Goal: Task Accomplishment & Management: Complete application form

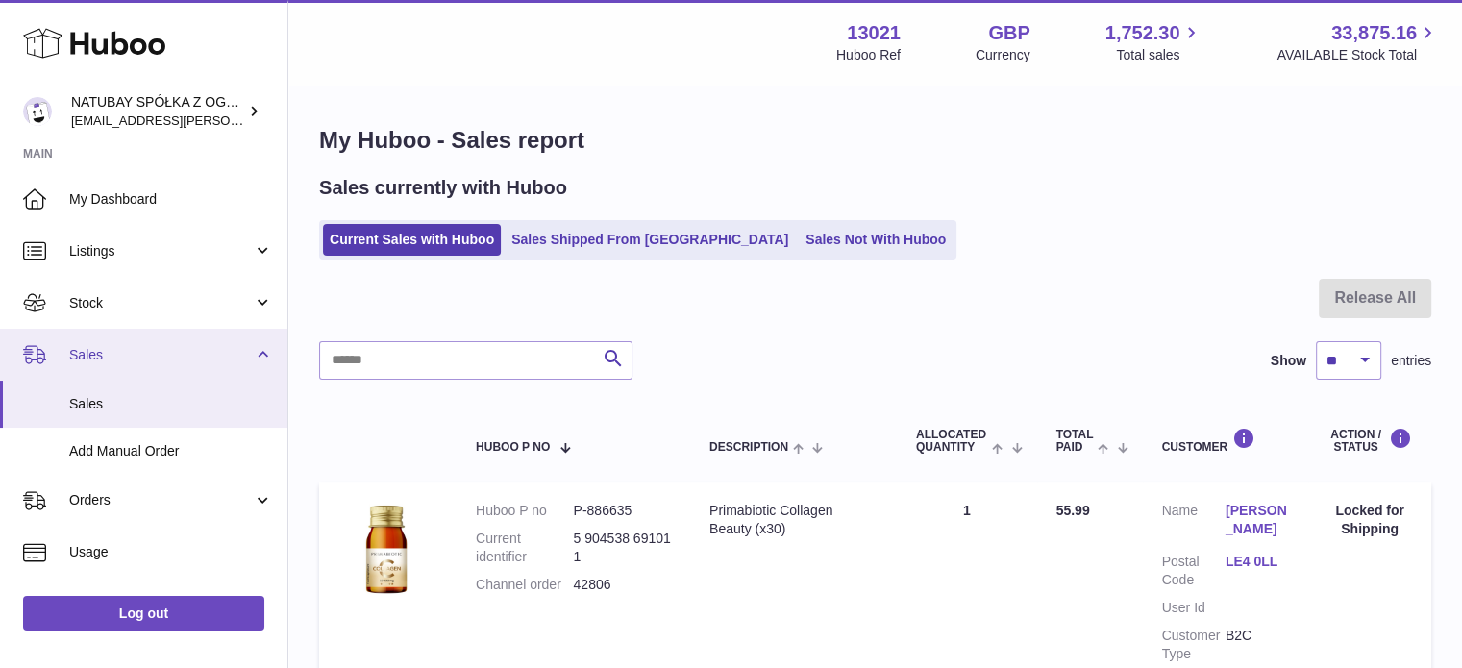
click at [146, 346] on span "Sales" at bounding box center [161, 355] width 184 height 18
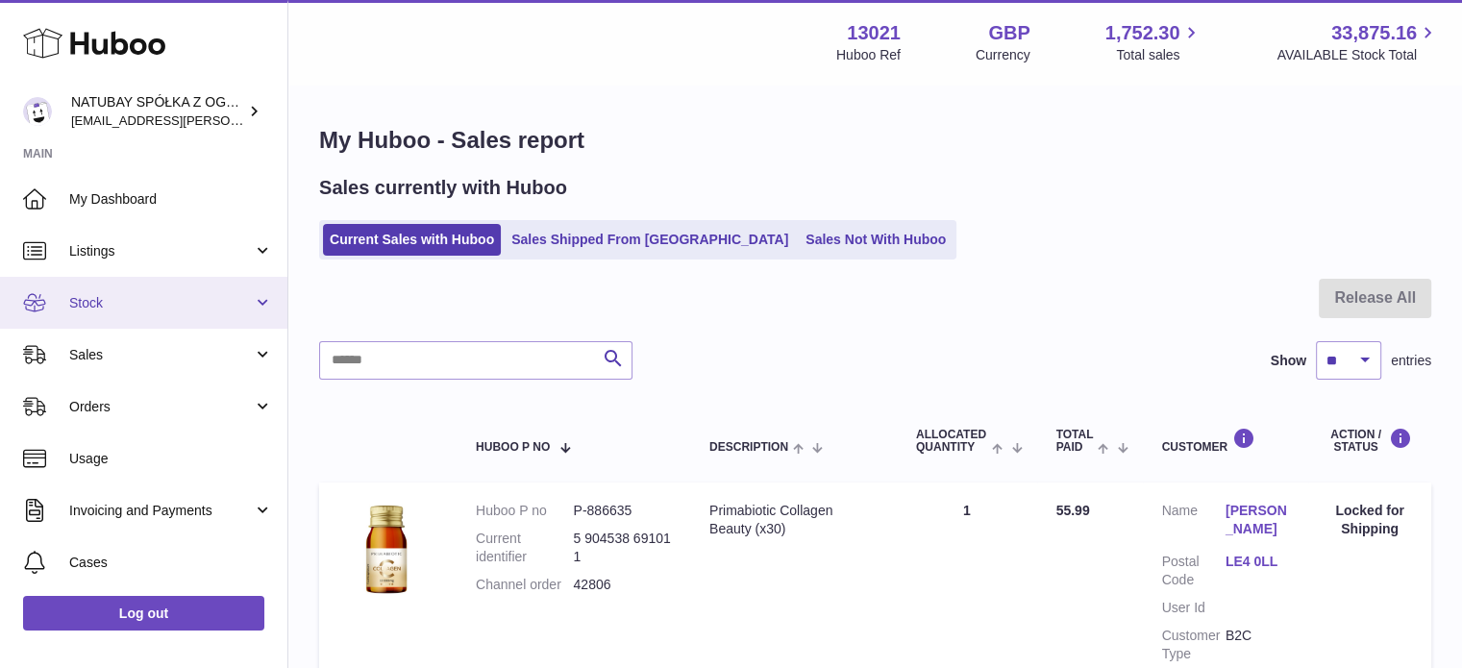
click at [161, 317] on link "Stock" at bounding box center [143, 303] width 287 height 52
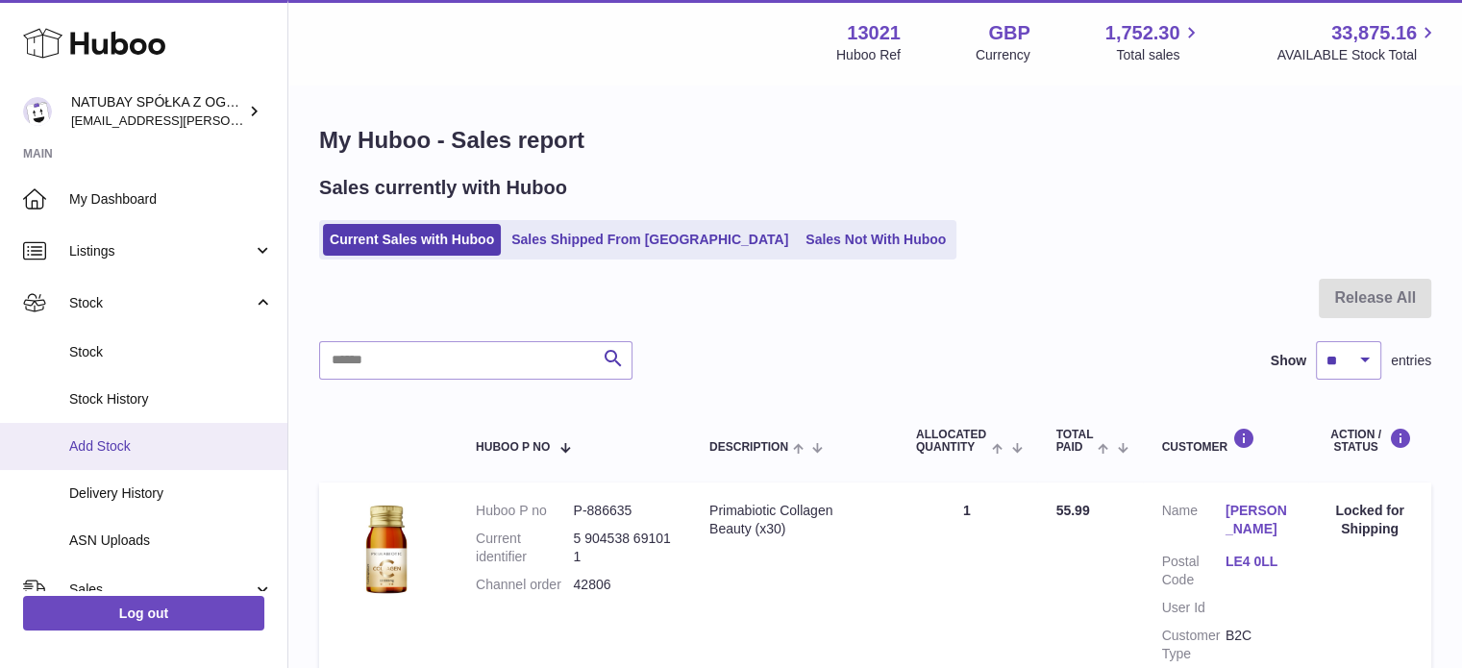
click at [136, 439] on span "Add Stock" at bounding box center [171, 446] width 204 height 18
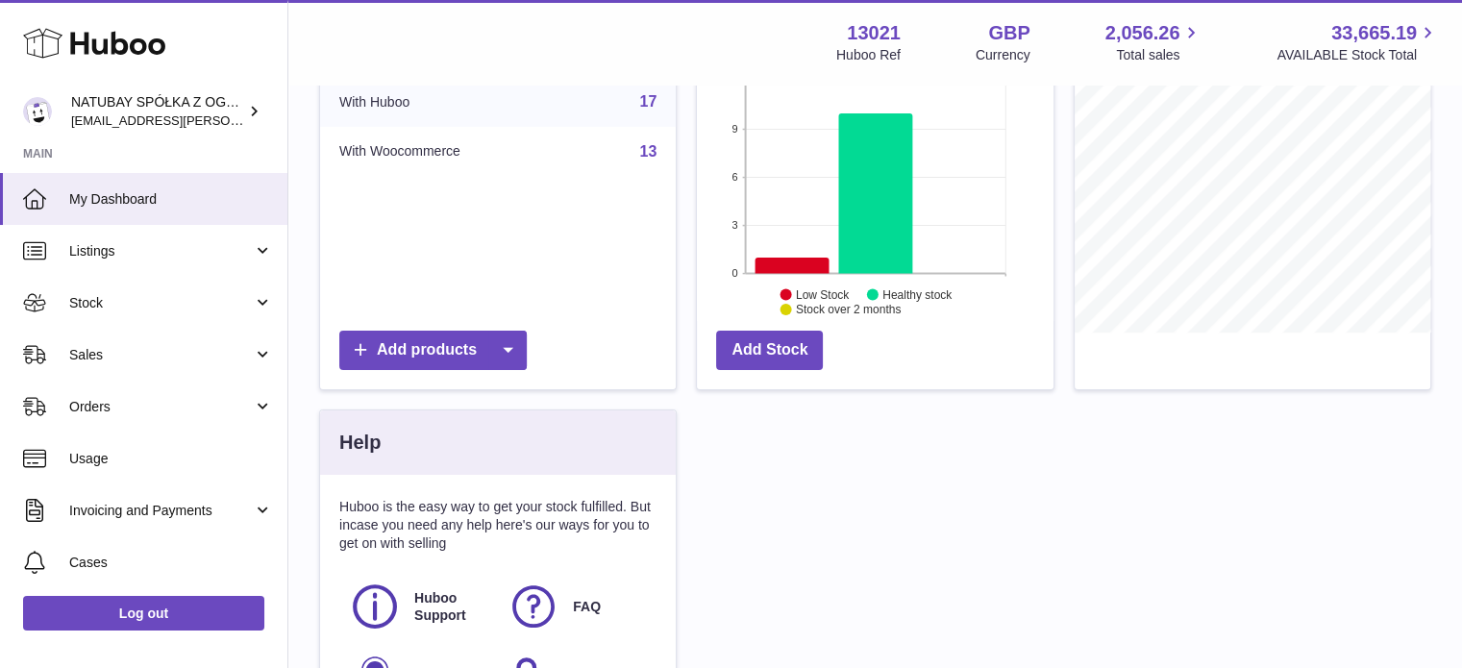
scroll to position [385, 0]
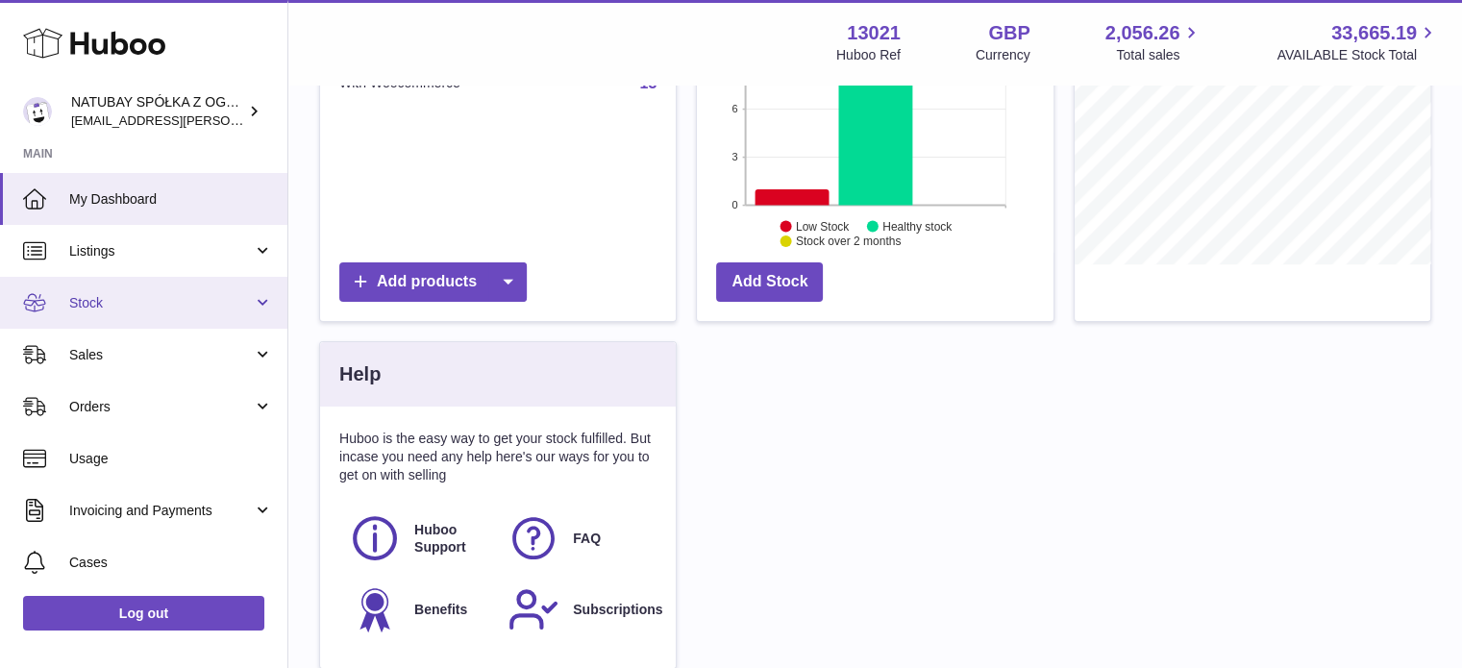
click at [69, 291] on link "Stock" at bounding box center [143, 303] width 287 height 52
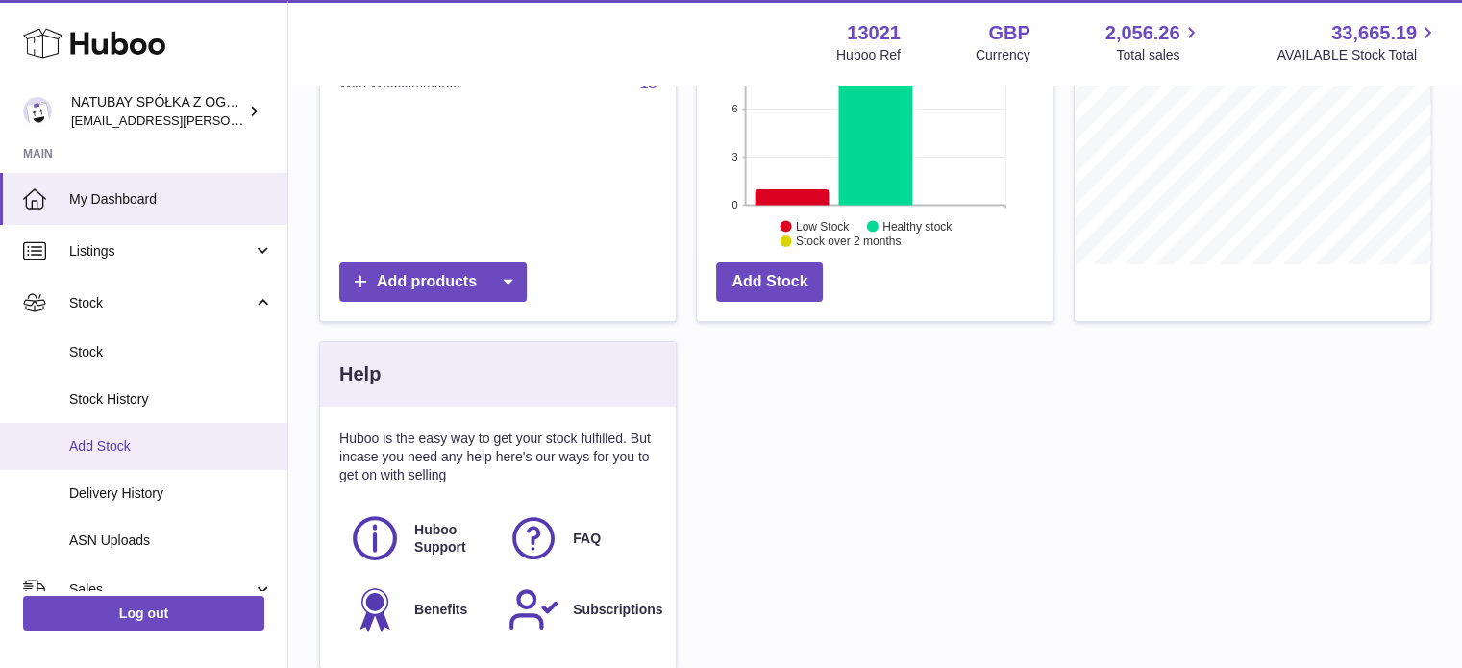
click at [113, 438] on span "Add Stock" at bounding box center [171, 446] width 204 height 18
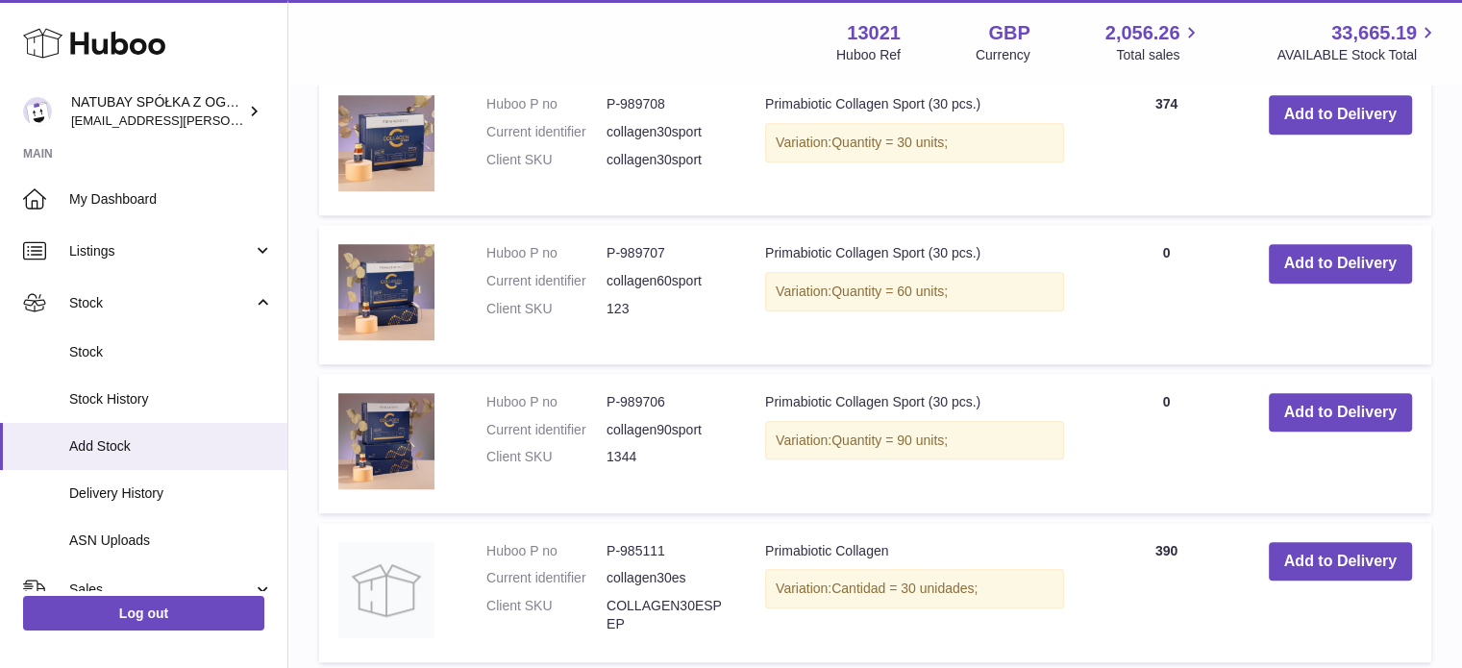
scroll to position [1700, 0]
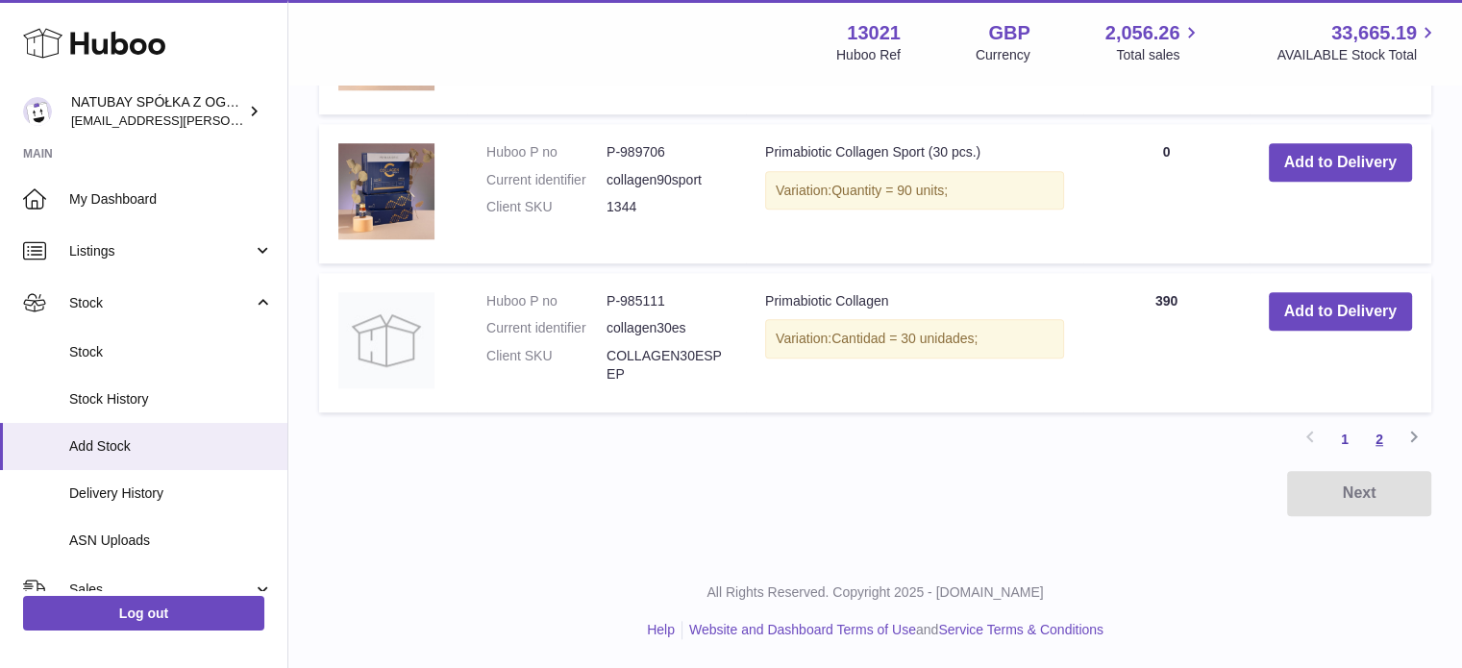
click at [1371, 444] on link "2" at bounding box center [1379, 439] width 35 height 35
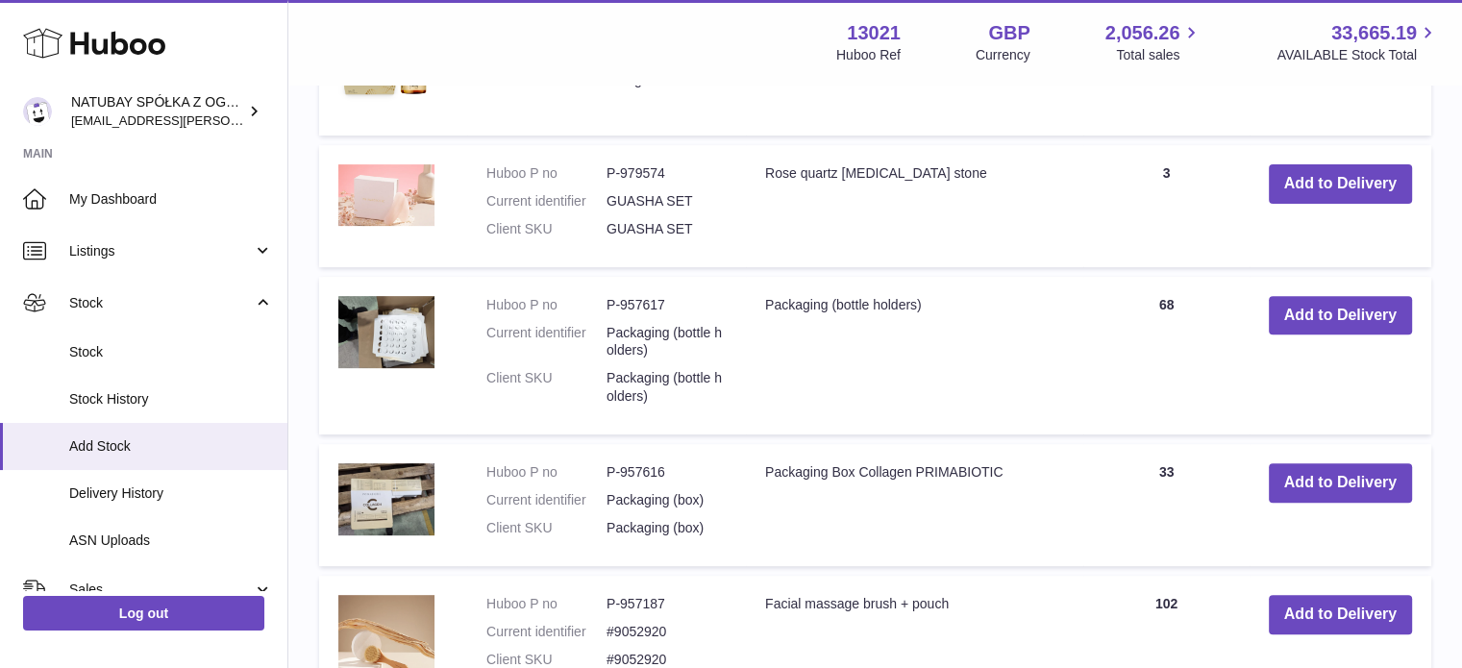
scroll to position [471, 0]
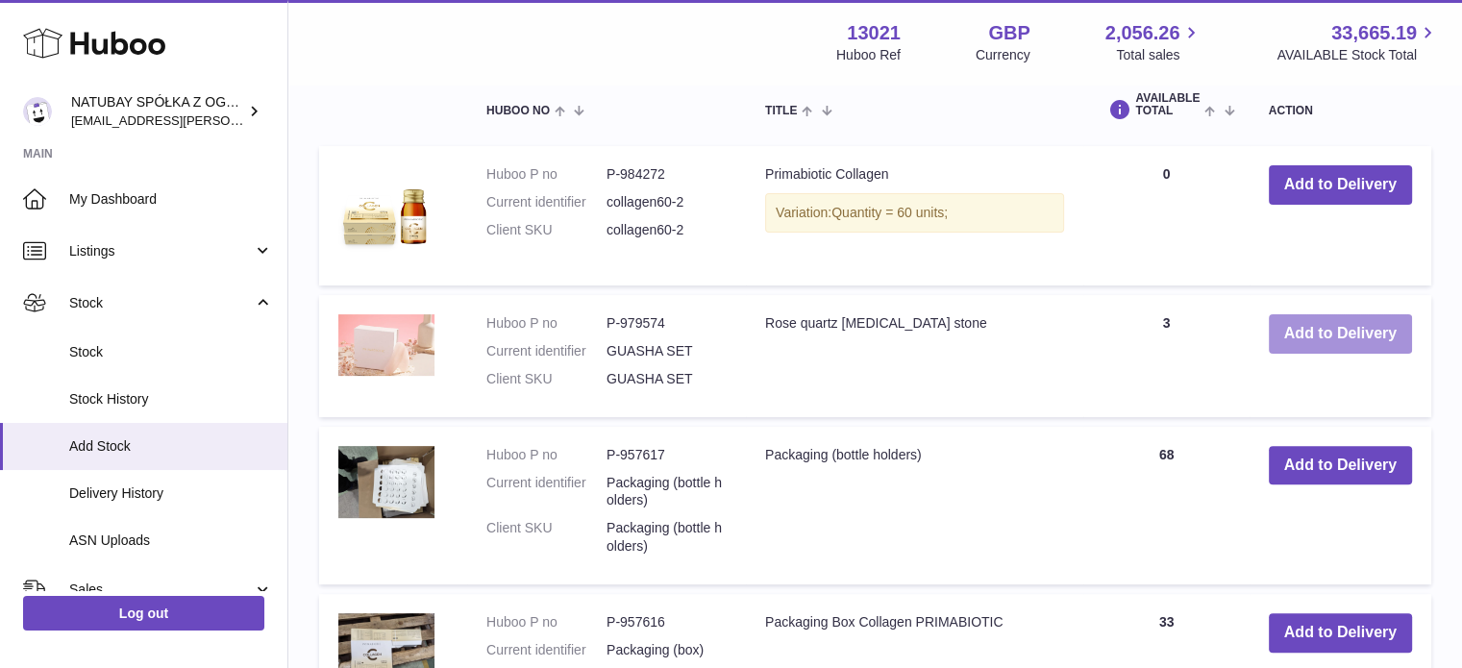
click at [1279, 344] on button "Add to Delivery" at bounding box center [1340, 333] width 143 height 39
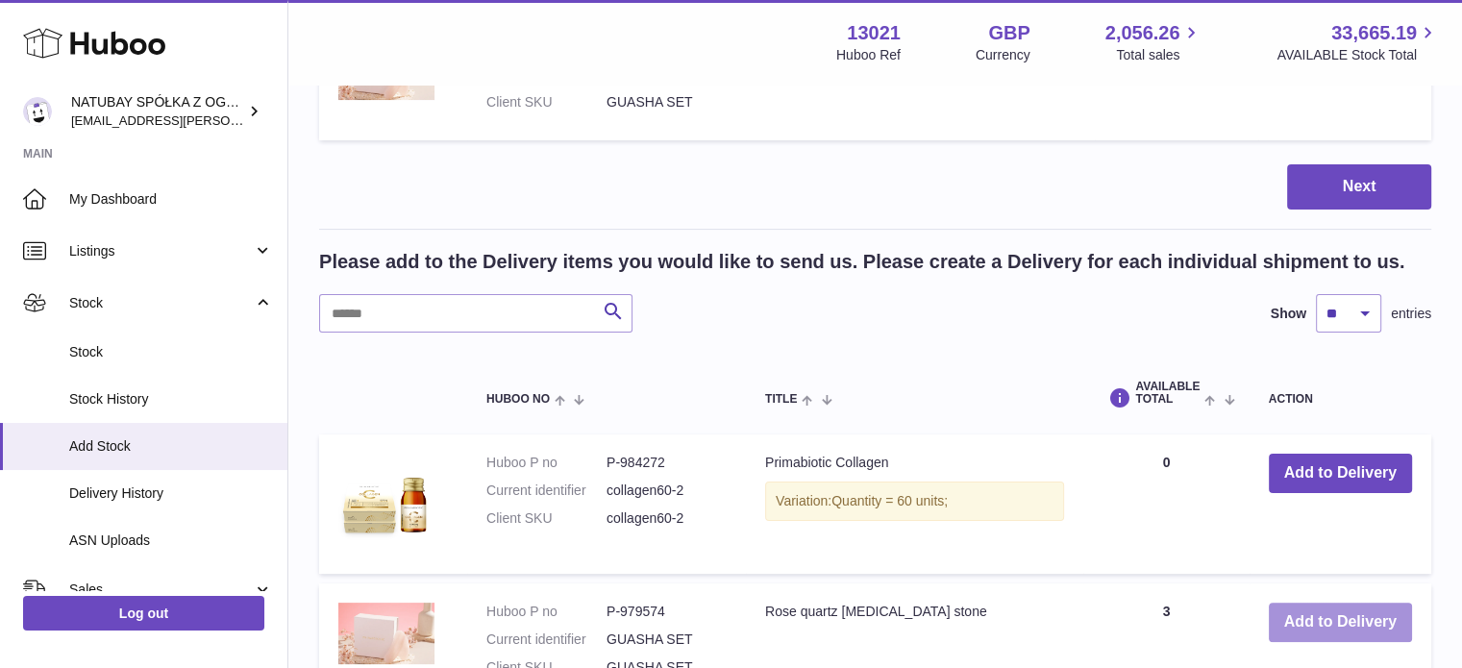
scroll to position [58, 0]
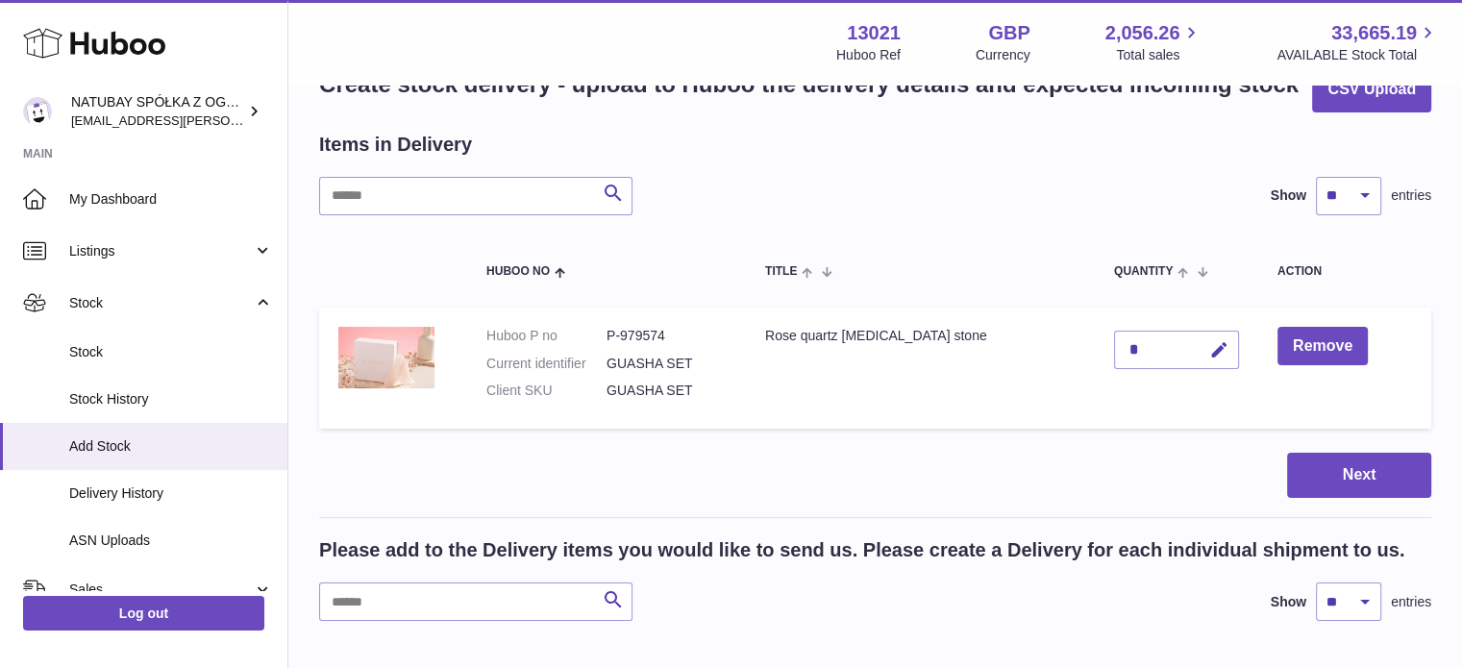
click at [1154, 349] on div "*" at bounding box center [1176, 350] width 125 height 38
click at [1210, 349] on icon "button" at bounding box center [1220, 350] width 20 height 20
drag, startPoint x: 1122, startPoint y: 345, endPoint x: 1102, endPoint y: 345, distance: 20.2
click at [1114, 345] on div "*" at bounding box center [1176, 350] width 125 height 38
drag, startPoint x: 1114, startPoint y: 346, endPoint x: 1085, endPoint y: 342, distance: 29.1
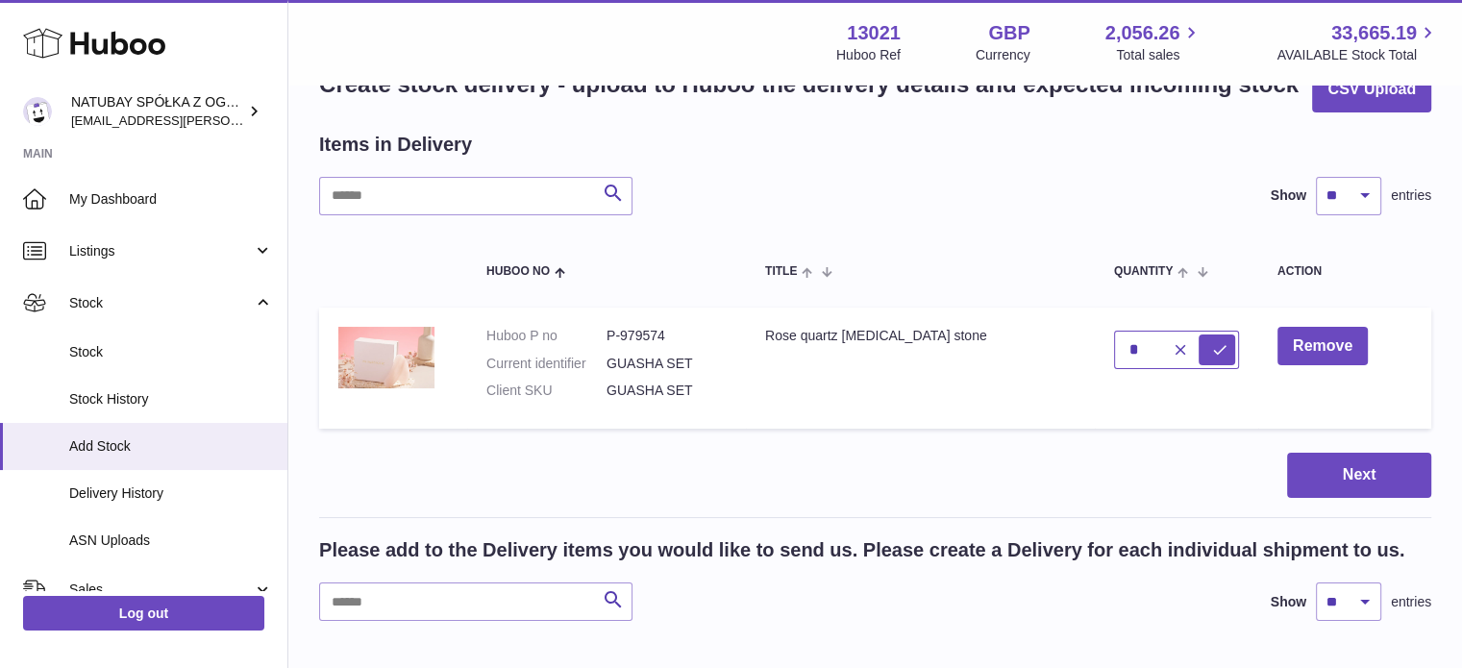
click at [1114, 342] on input "*" at bounding box center [1176, 350] width 125 height 38
type input "**"
click at [1211, 349] on icon "submit" at bounding box center [1219, 349] width 17 height 17
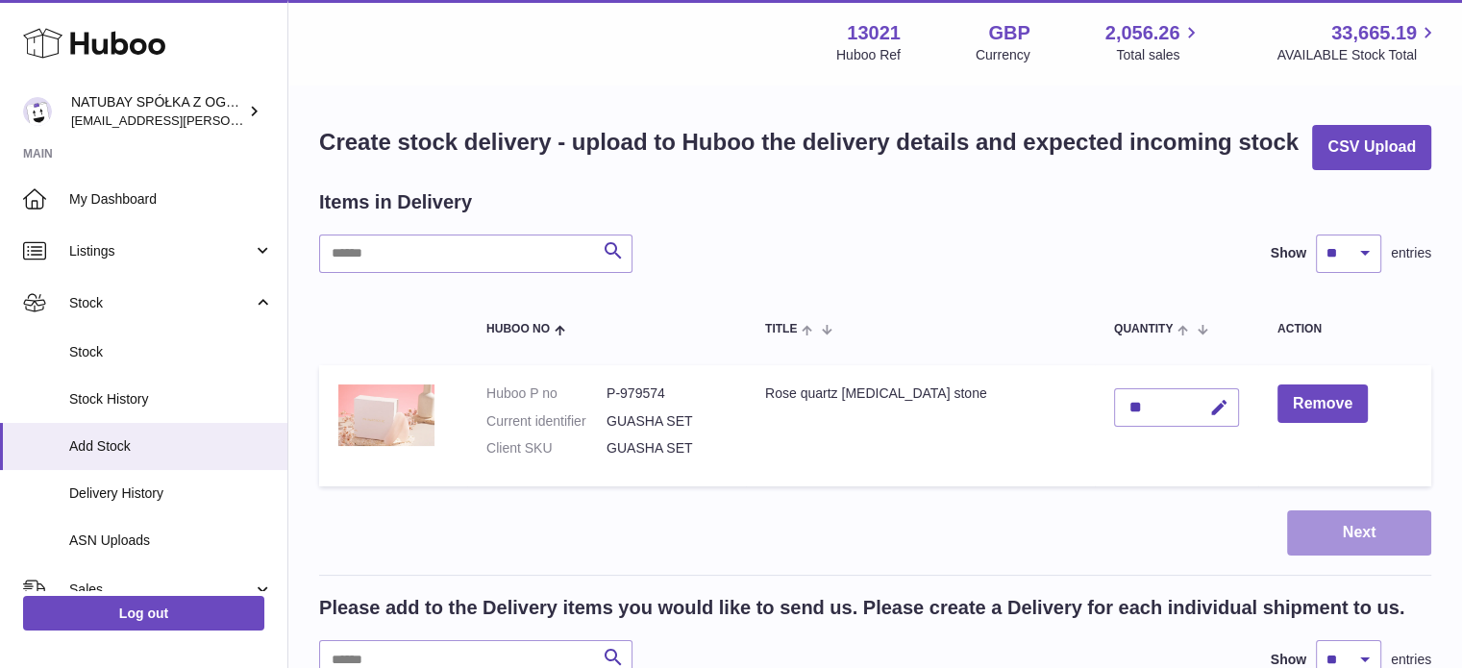
click at [1321, 526] on button "Next" at bounding box center [1359, 533] width 144 height 45
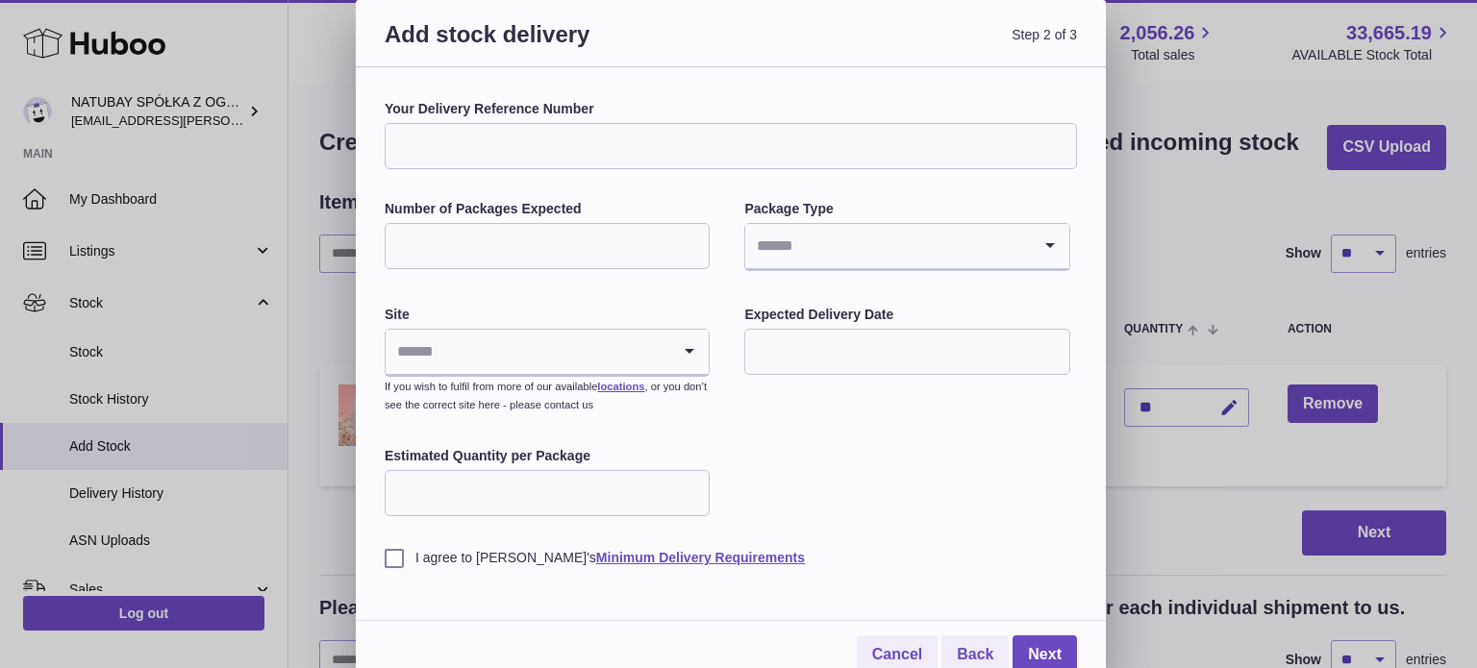
click at [490, 156] on input "Your Delivery Reference Number" at bounding box center [731, 146] width 692 height 46
click at [439, 226] on input "Number of Packages Expected" at bounding box center [547, 246] width 325 height 46
type input "*"
click at [827, 259] on input "Search for option" at bounding box center [887, 246] width 285 height 44
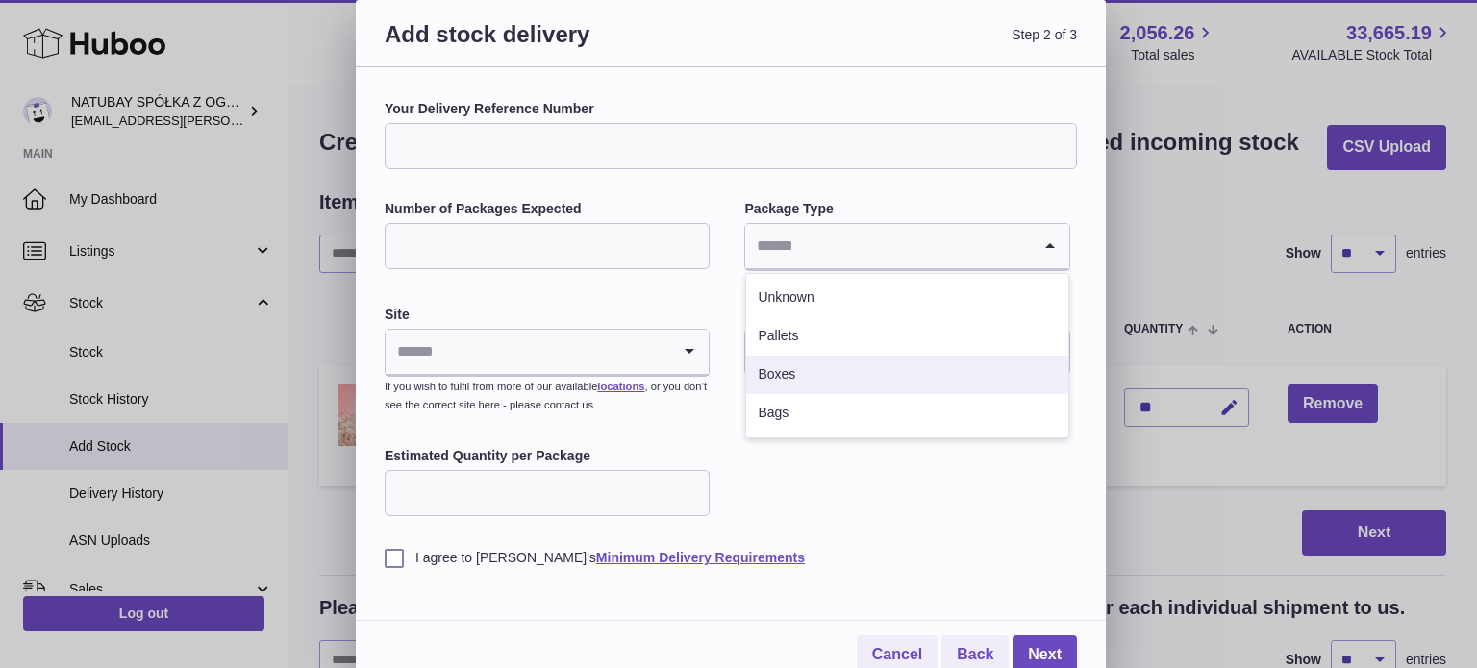
click at [805, 378] on li "Boxes" at bounding box center [906, 375] width 321 height 38
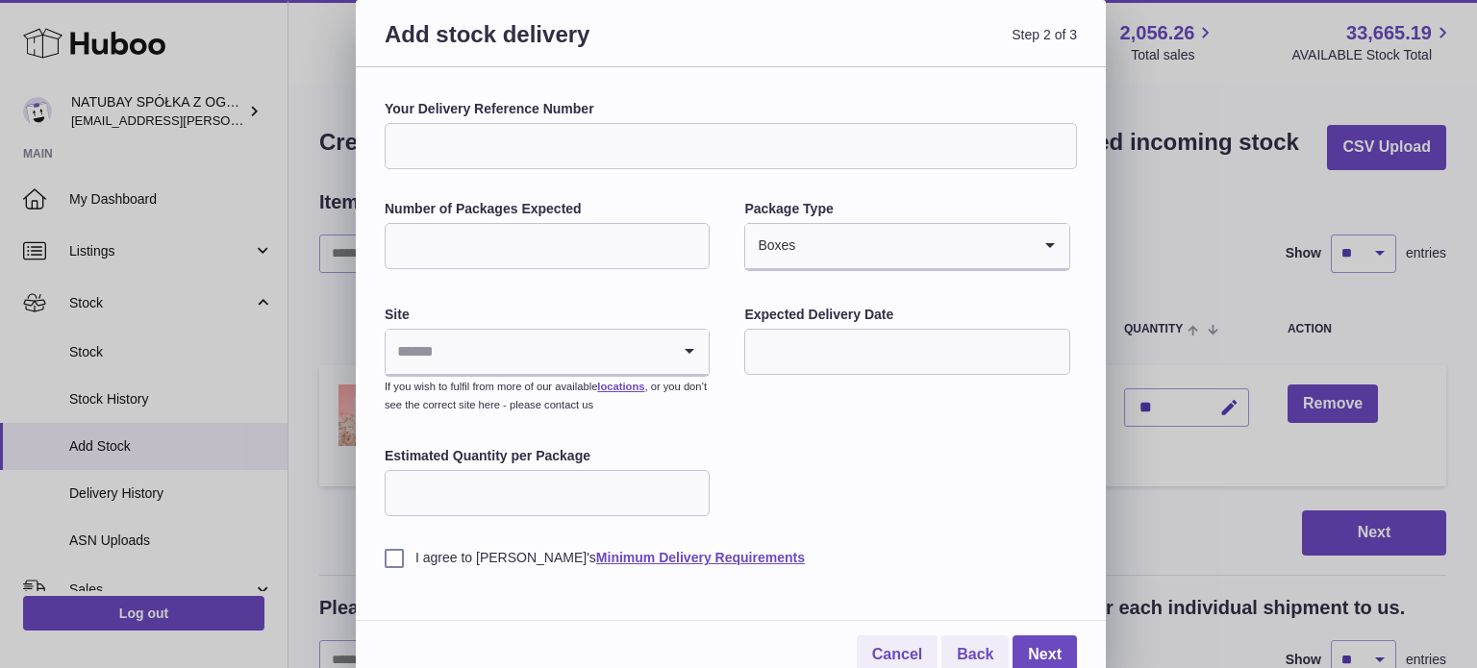
click at [486, 342] on input "Search for option" at bounding box center [528, 352] width 285 height 44
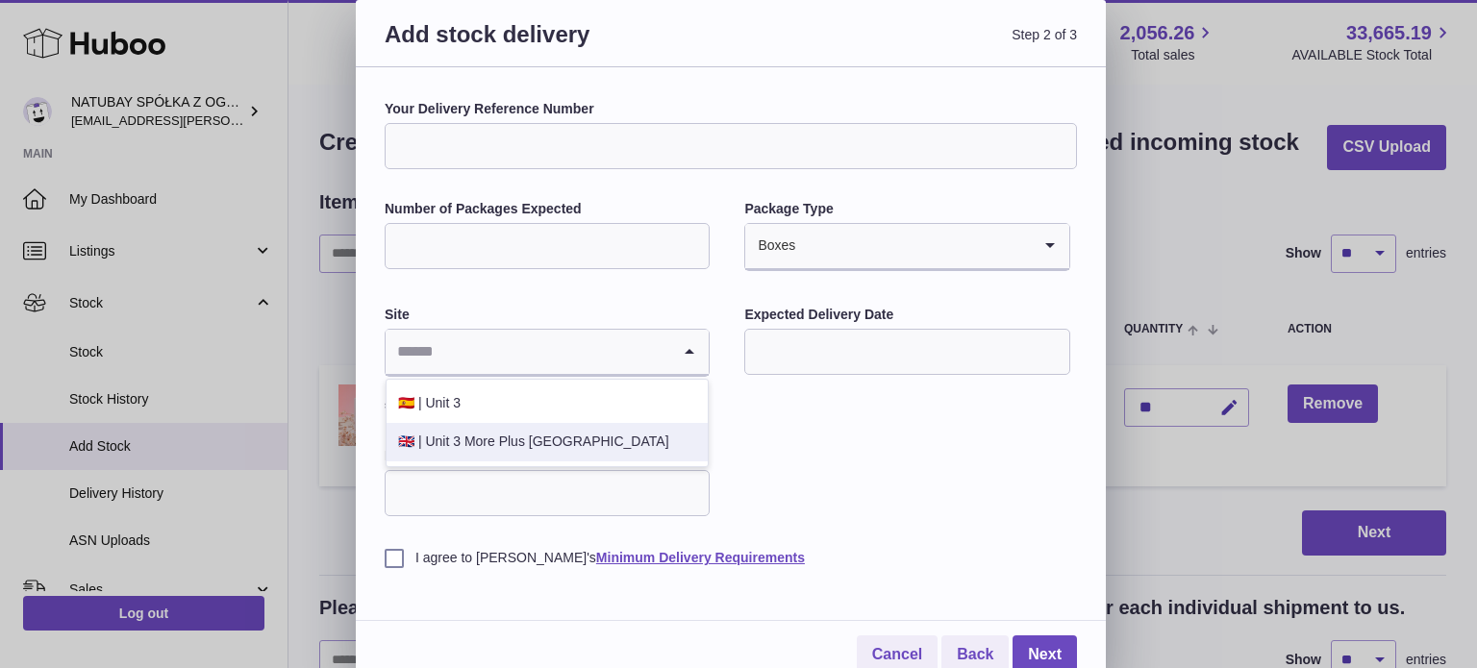
click at [451, 430] on li "🇬🇧 | Unit 3 More Plus Central Park" at bounding box center [547, 442] width 321 height 38
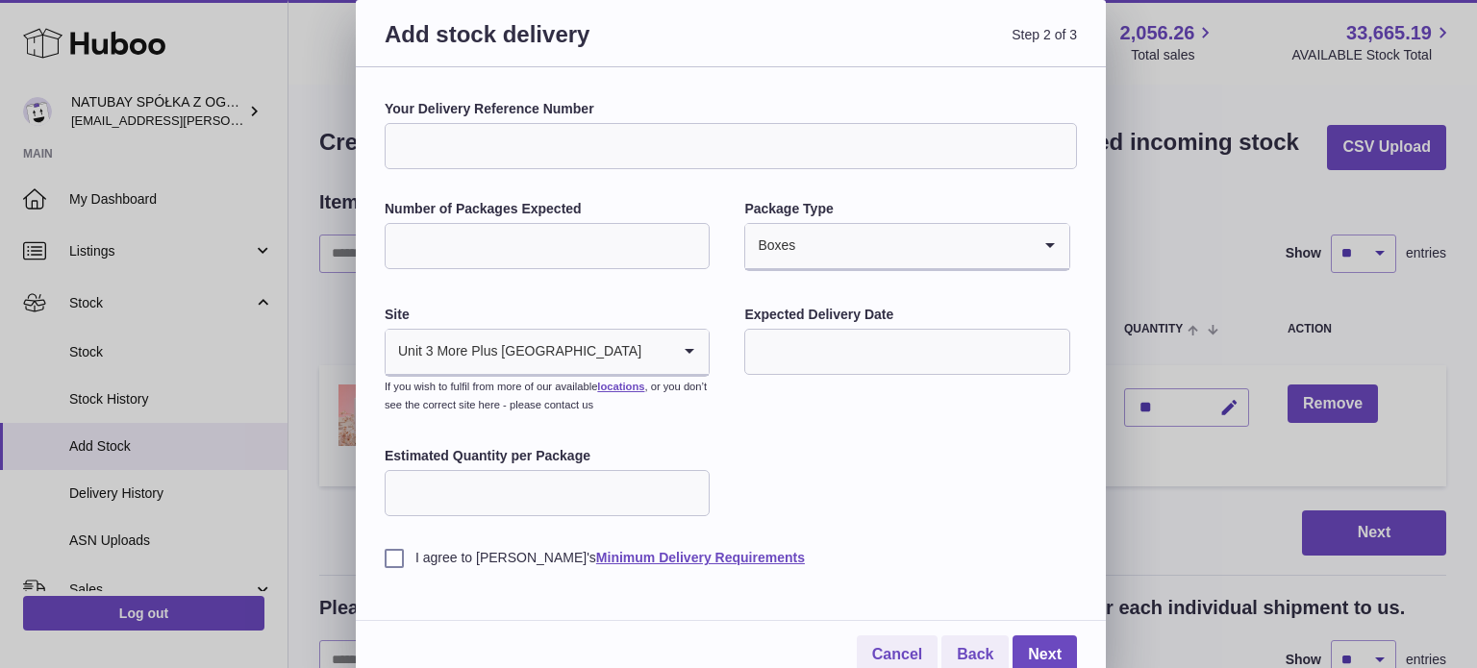
click at [819, 366] on input "text" at bounding box center [906, 352] width 325 height 46
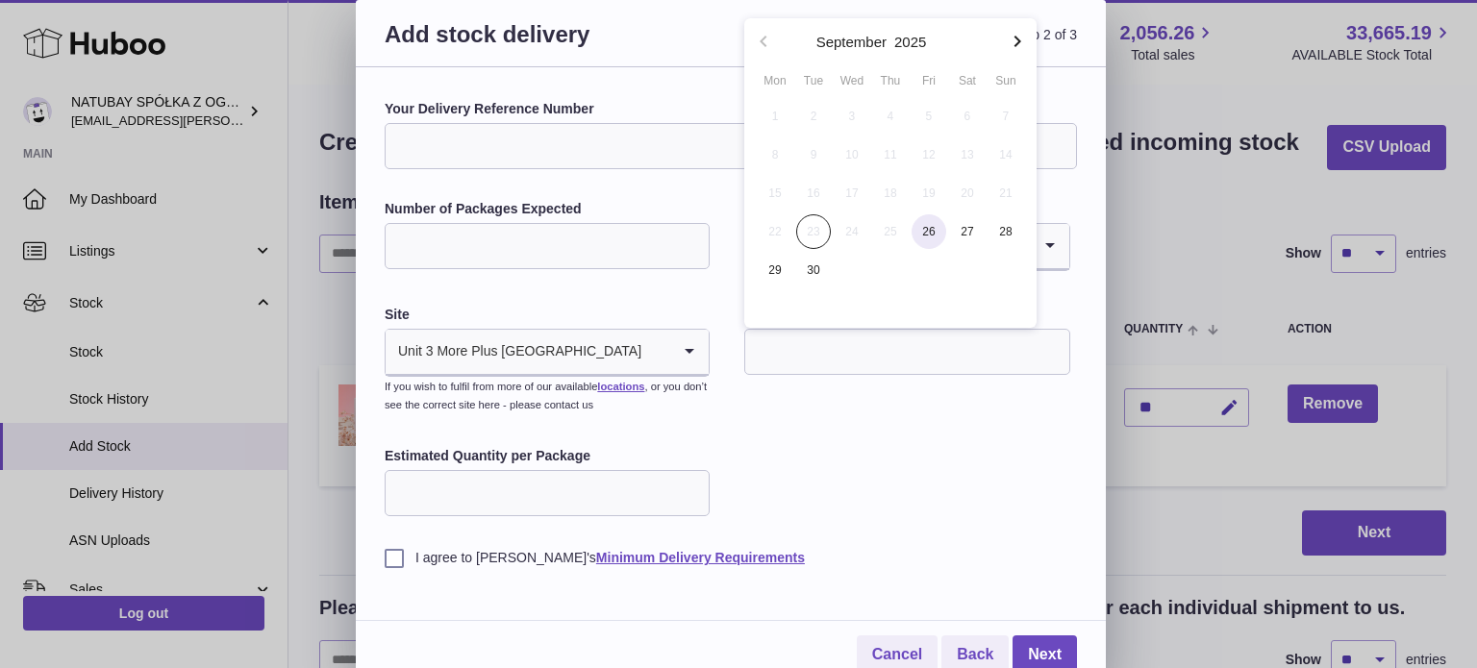
click at [935, 239] on span "26" at bounding box center [928, 231] width 35 height 35
type input "**********"
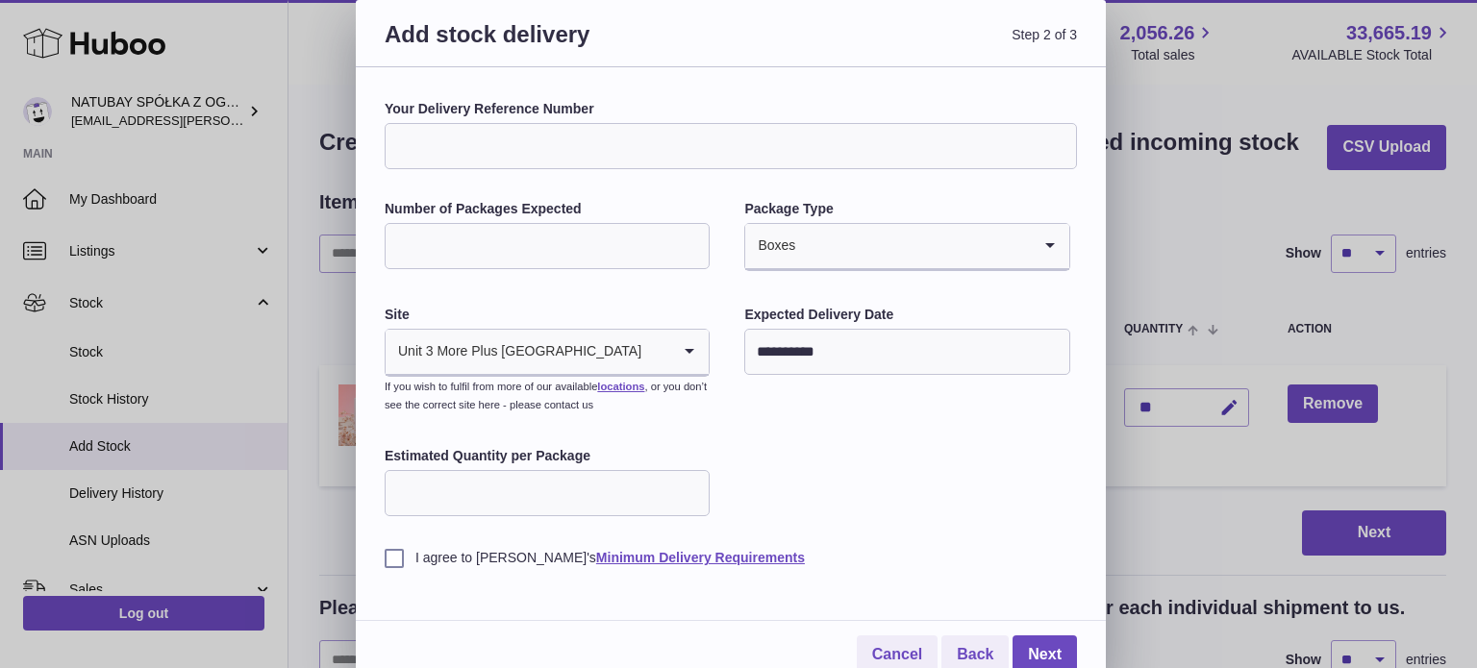
click at [500, 477] on input "Estimated Quantity per Package" at bounding box center [547, 493] width 325 height 46
type input "**"
click at [403, 557] on label "I agree to Huboo's Minimum Delivery Requirements" at bounding box center [731, 558] width 692 height 18
click at [1046, 649] on link "Next" at bounding box center [1044, 655] width 64 height 39
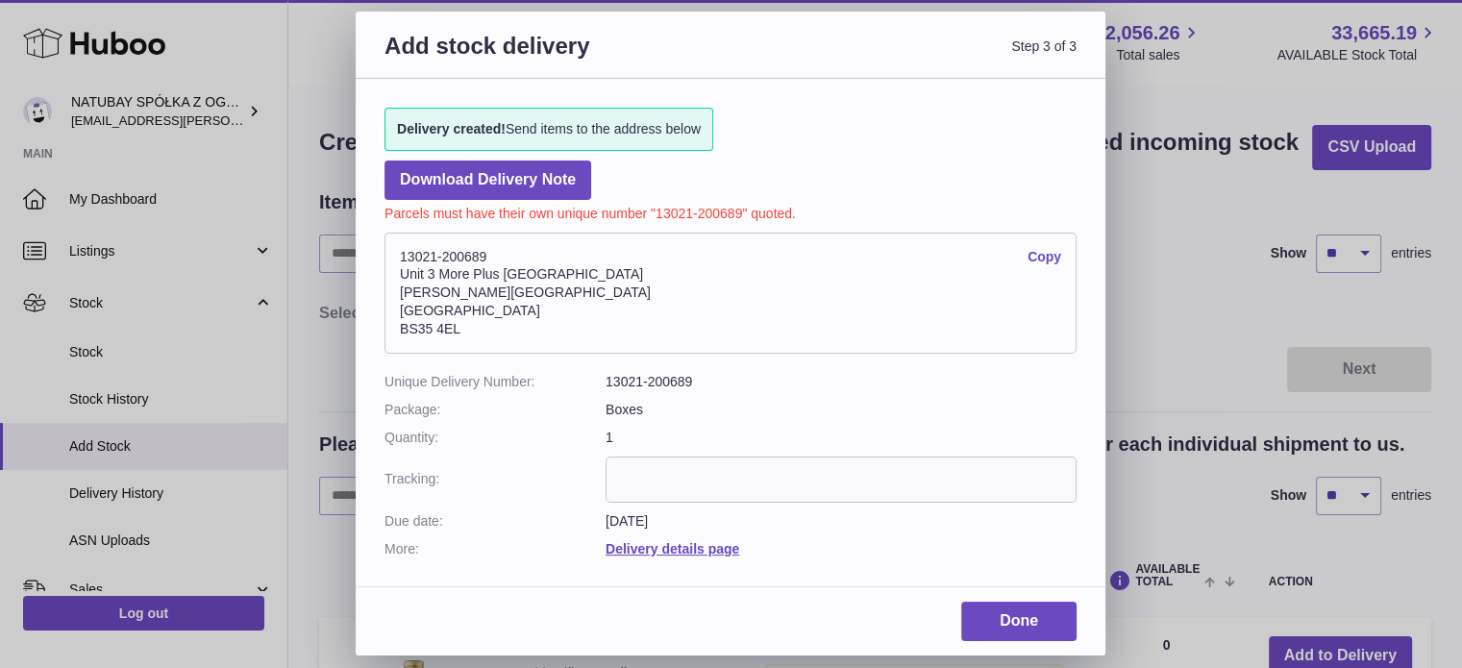
drag, startPoint x: 400, startPoint y: 249, endPoint x: 654, endPoint y: 357, distance: 275.7
click at [633, 368] on dl "13021-200689 Copy Unit 3 More Plus Central Park Hudson Avenue Severn Beach BS35…" at bounding box center [731, 298] width 692 height 150
click at [1045, 262] on link "Copy" at bounding box center [1045, 257] width 34 height 18
copy address "13021-200689 Copy Unit 3 More Plus Central Park Hudson Avenue Severn Beach BS35…"
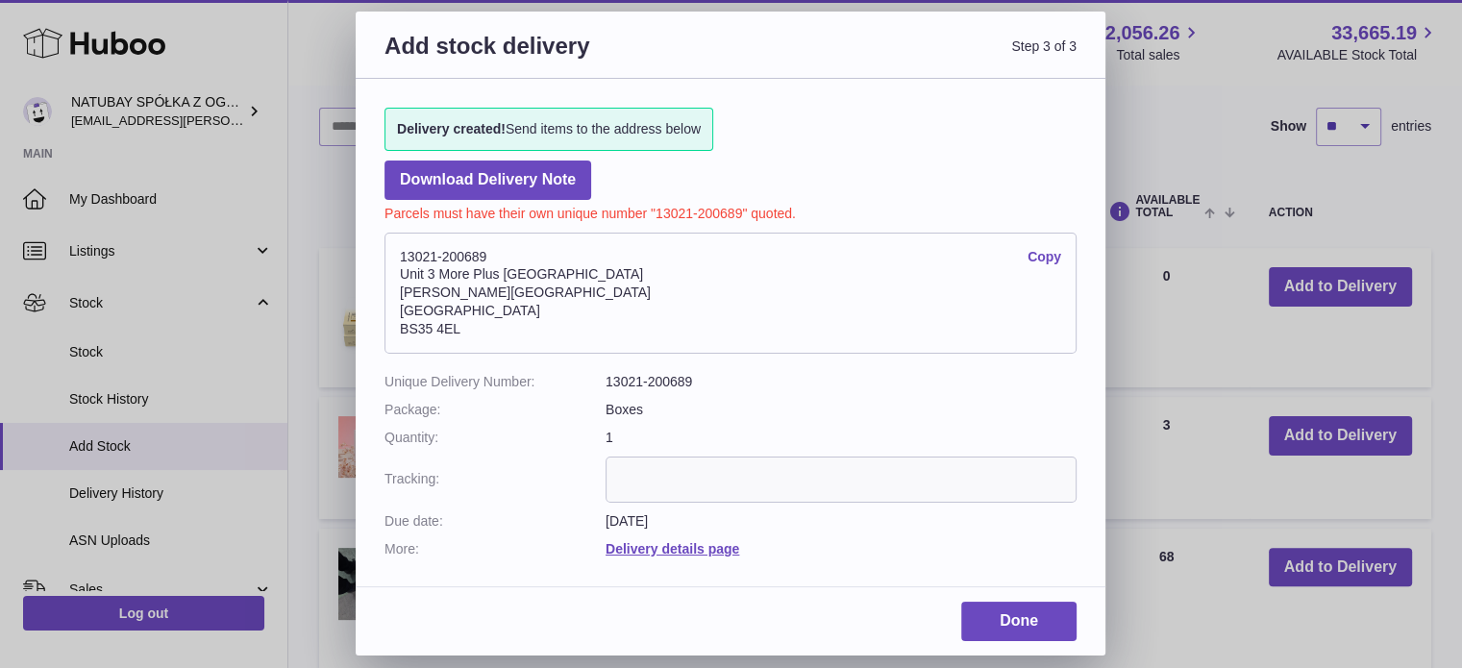
scroll to position [96, 0]
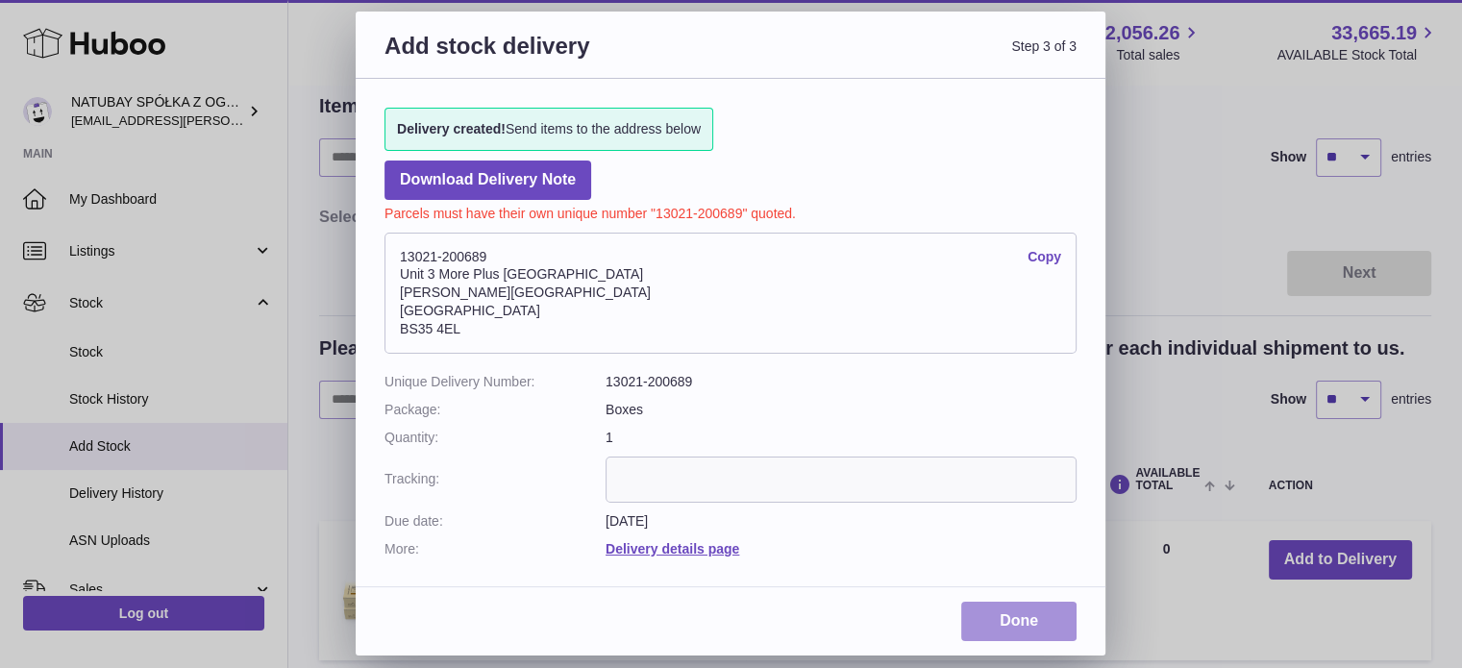
click at [1054, 626] on link "Done" at bounding box center [1018, 621] width 115 height 39
